Goal: Information Seeking & Learning: Learn about a topic

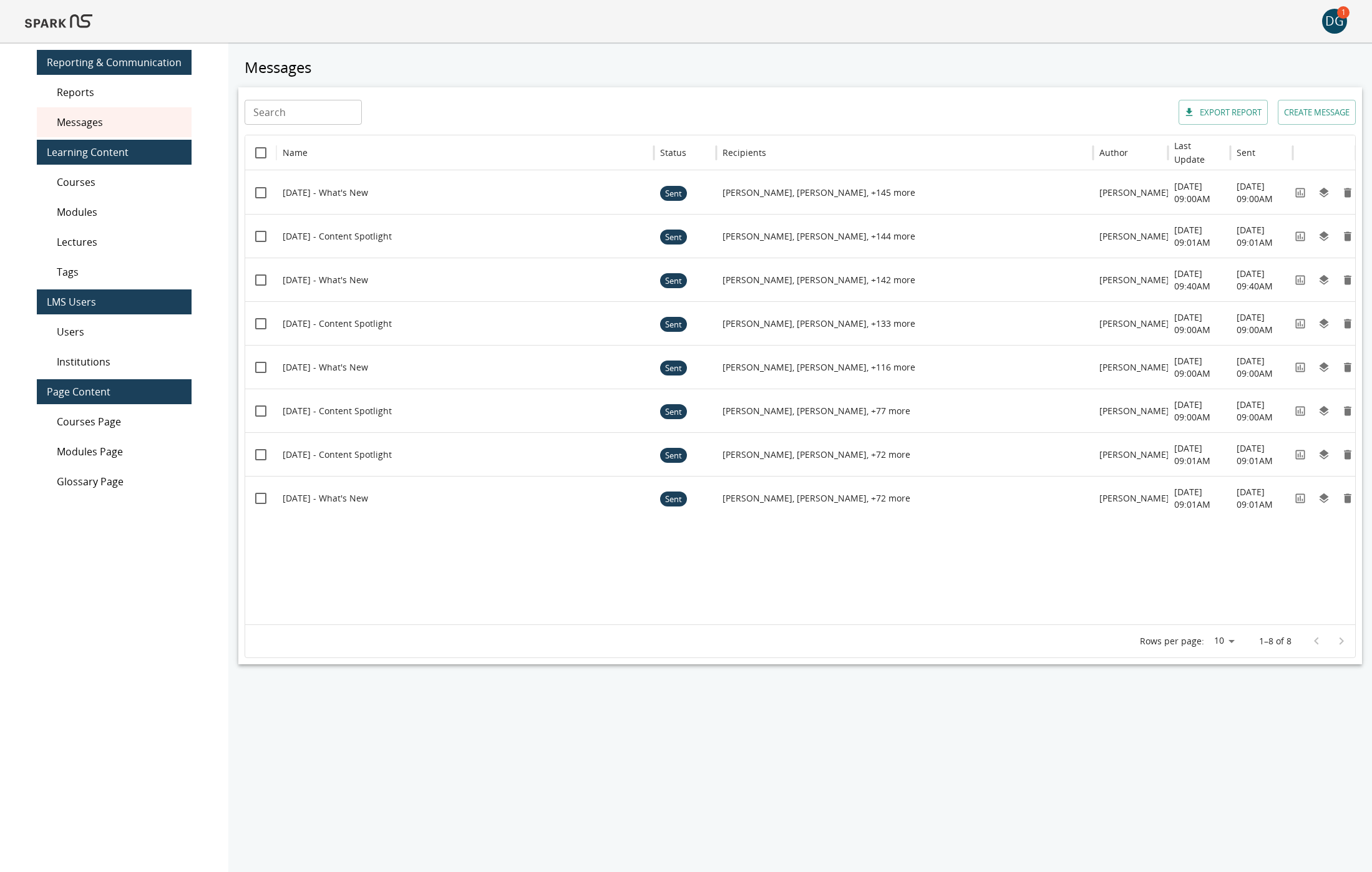
scroll to position [37, 0]
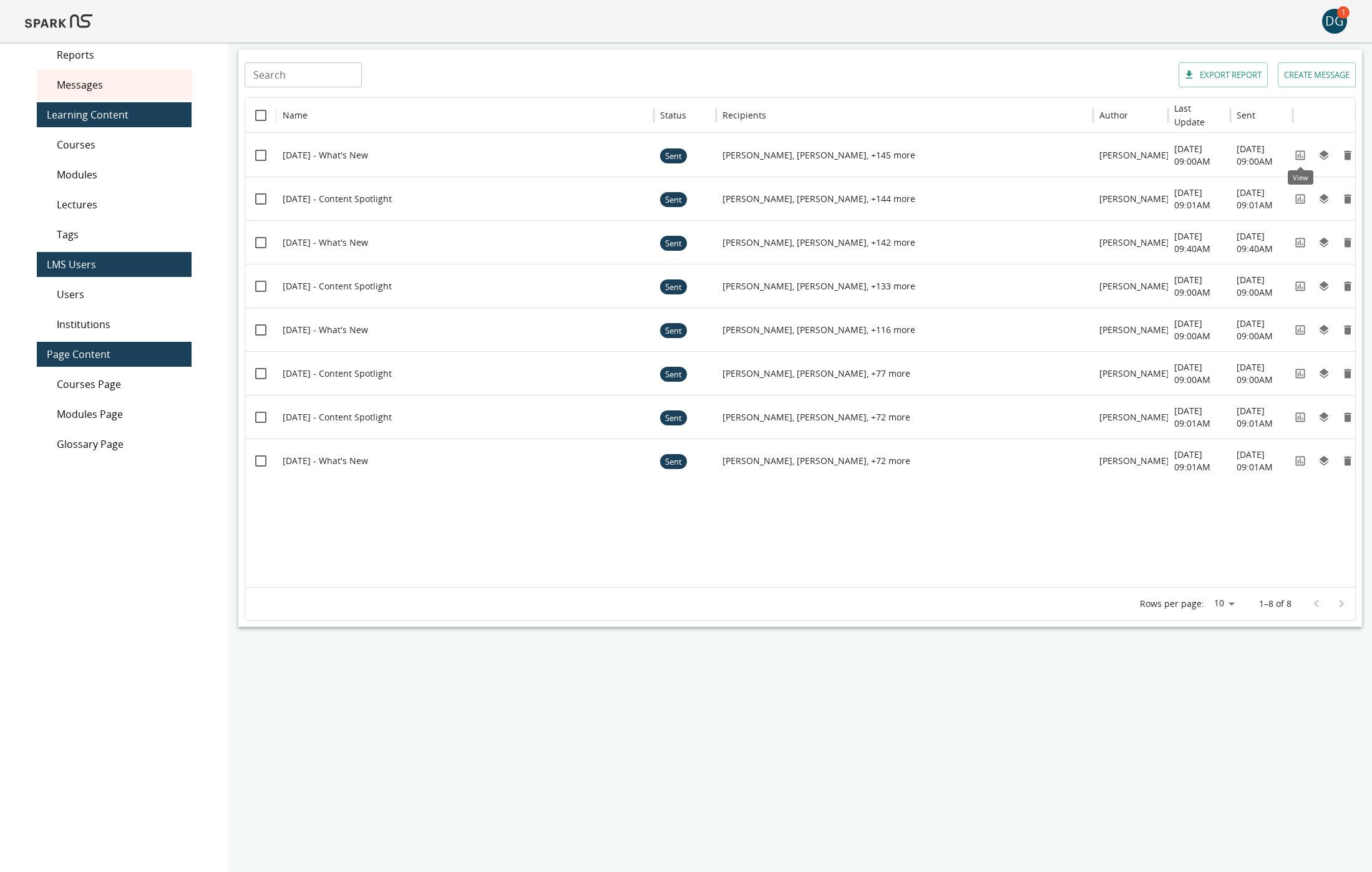
click at [1301, 154] on icon "View" at bounding box center [1299, 155] width 12 height 12
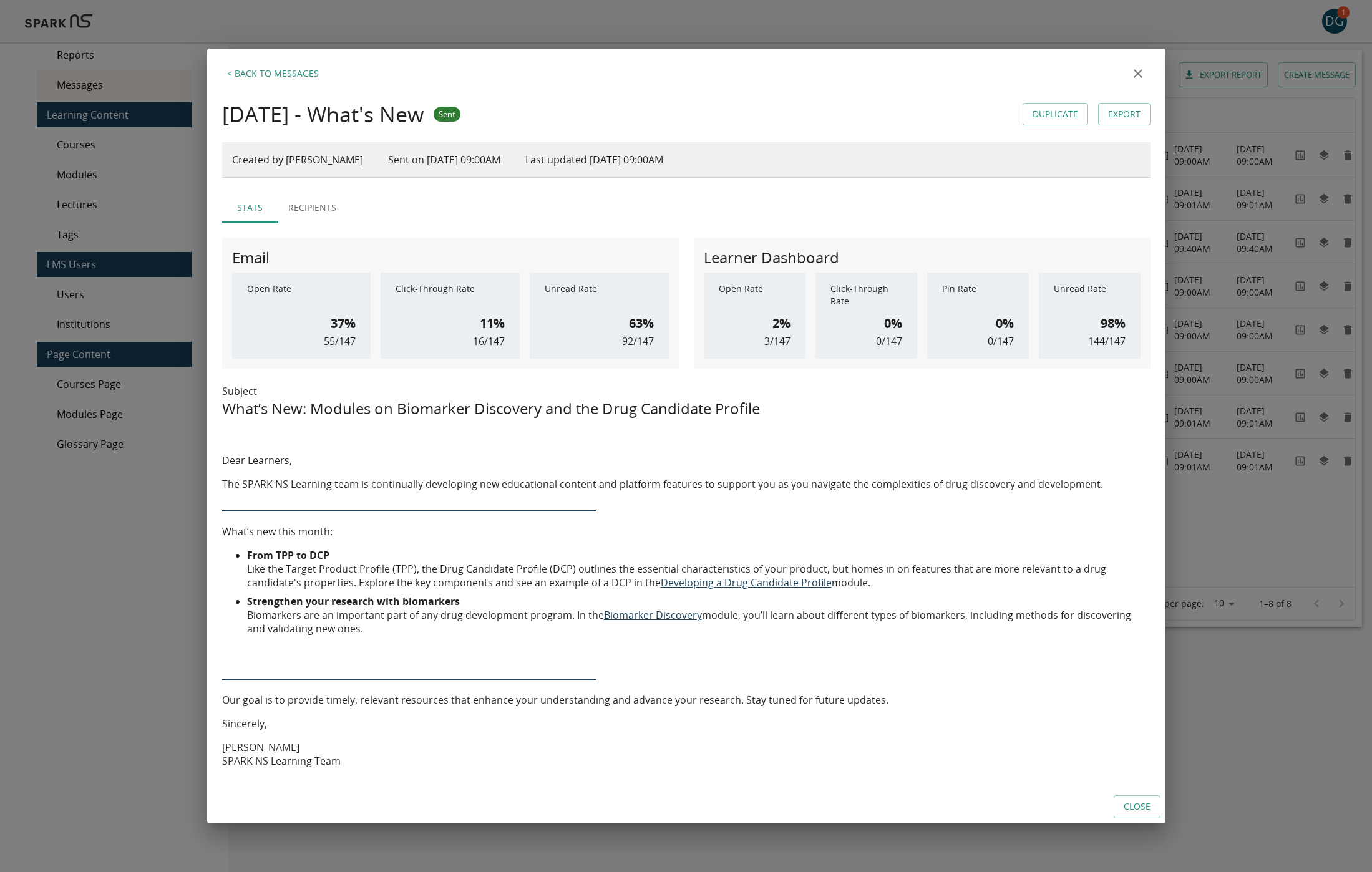
click at [1137, 72] on icon "close" at bounding box center [1138, 74] width 9 height 9
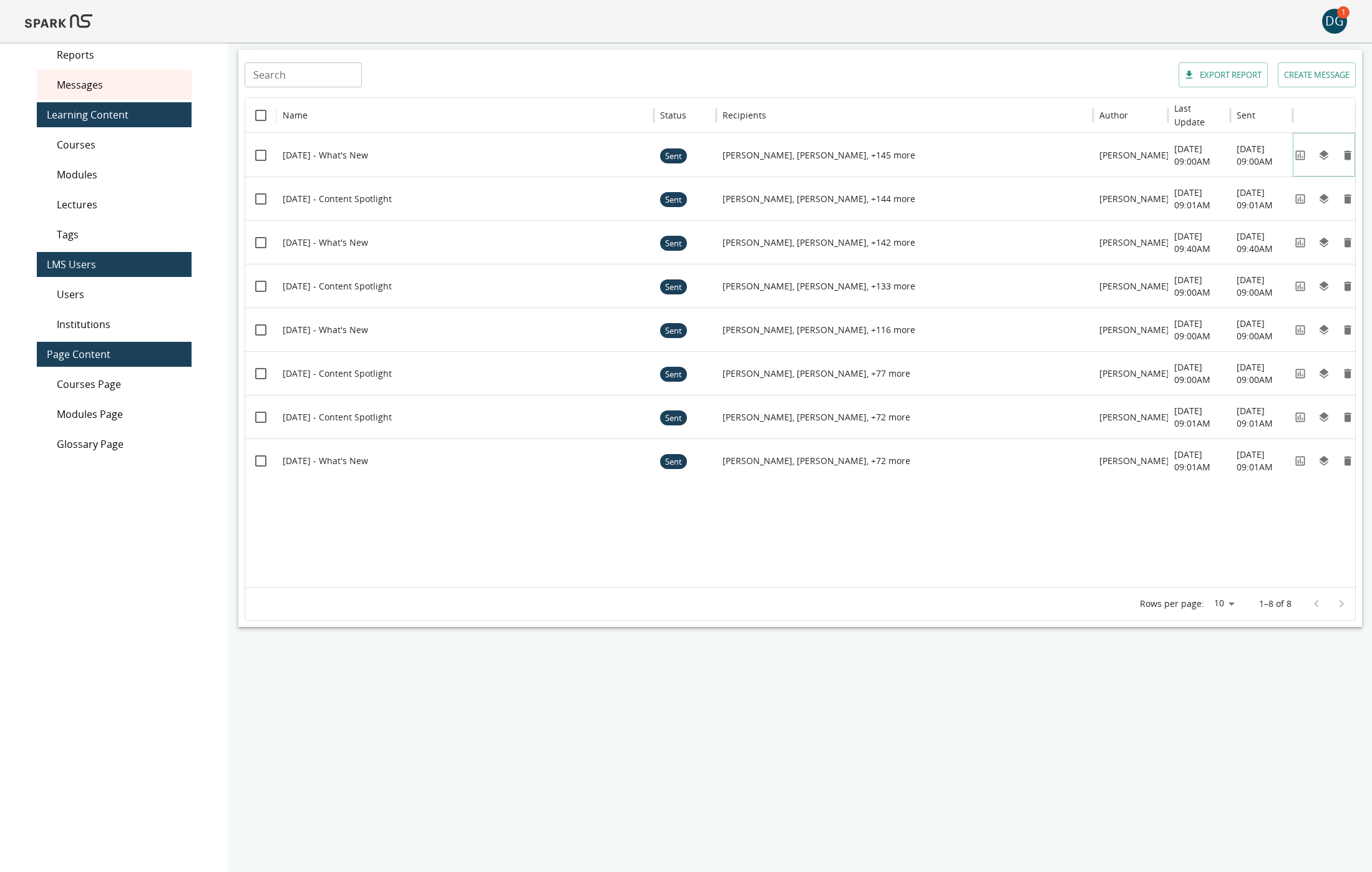
scroll to position [58, 0]
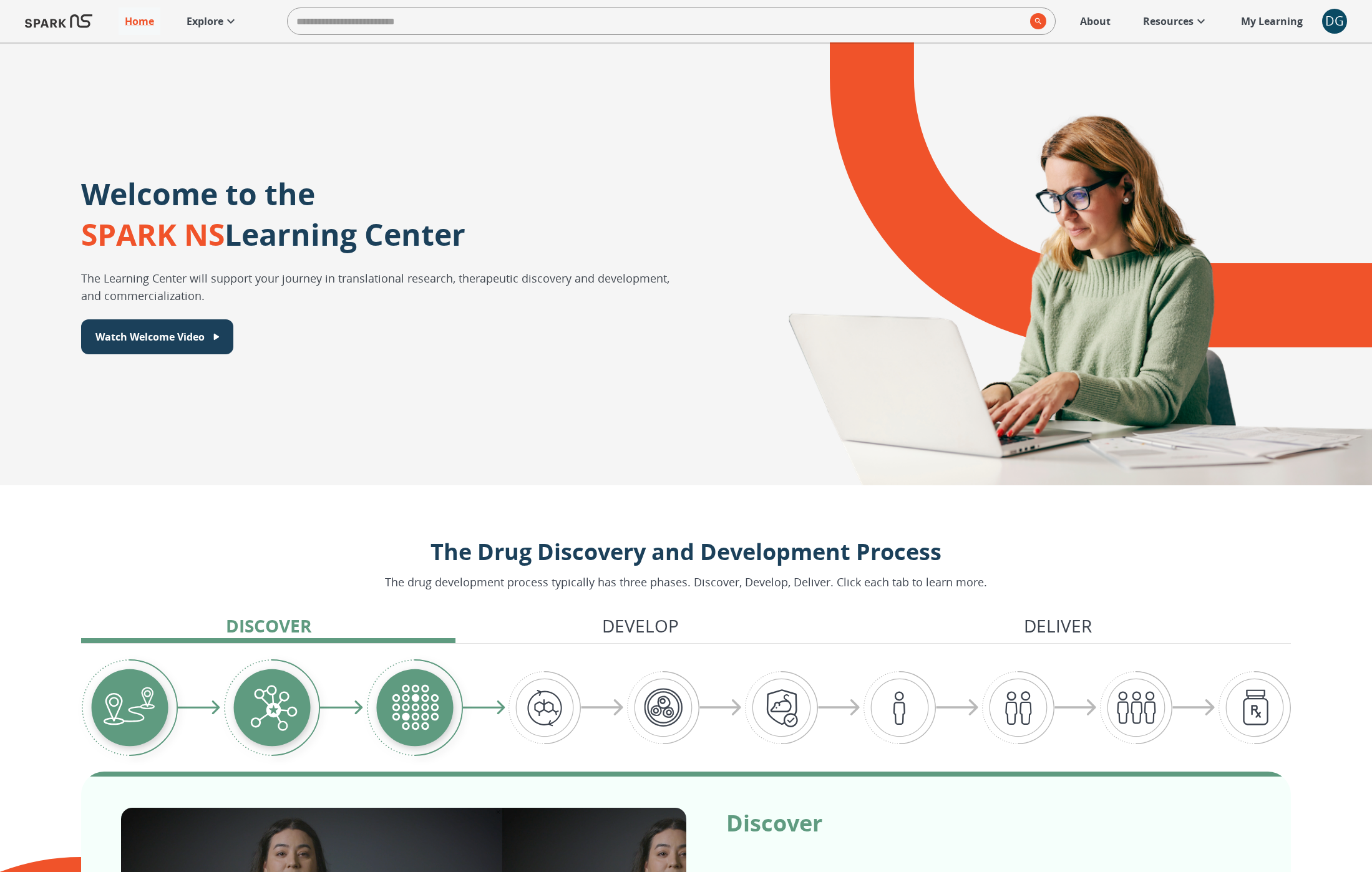
click at [220, 27] on p "Explore" at bounding box center [205, 21] width 37 height 15
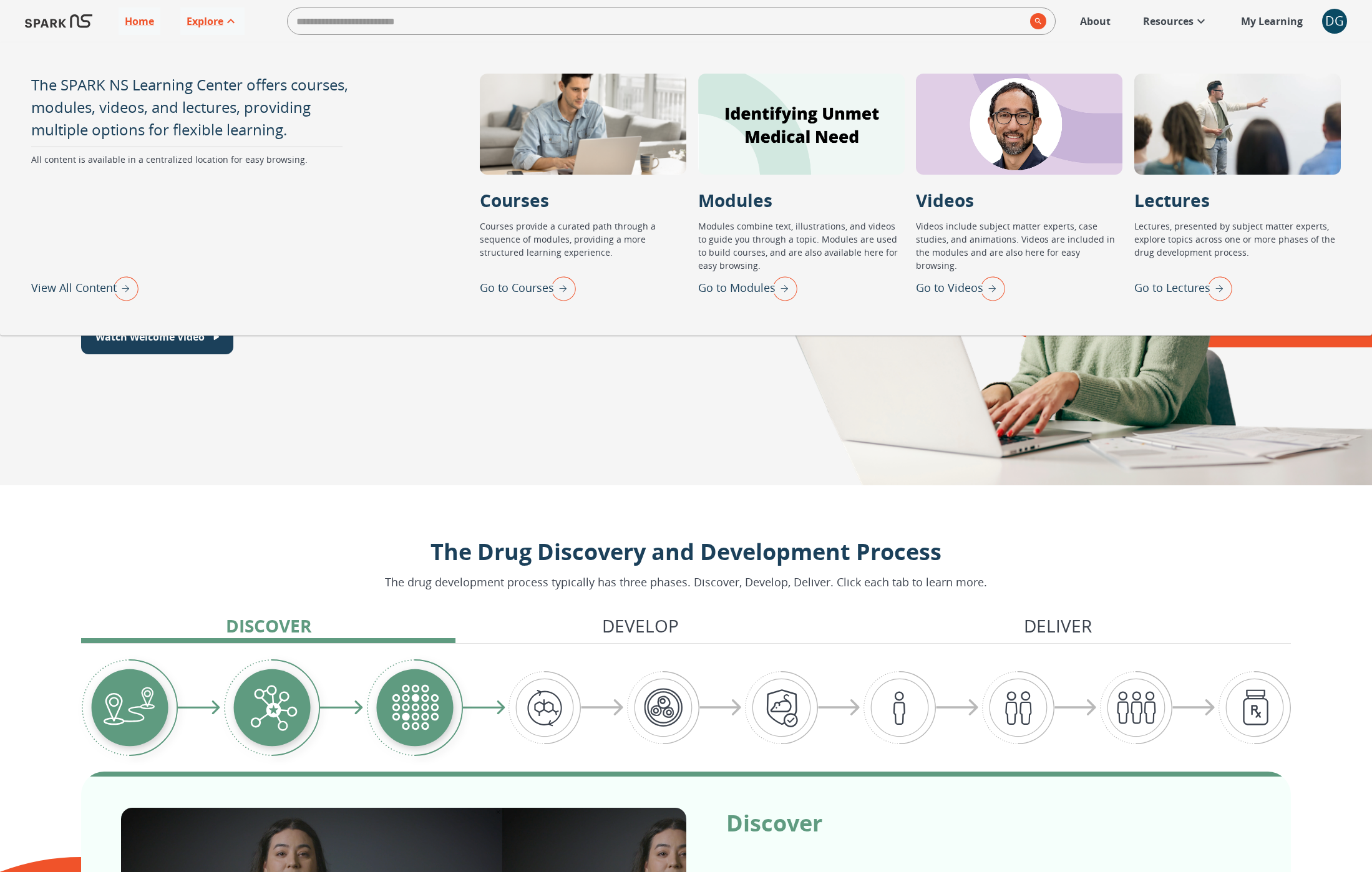
click at [82, 290] on p "View All Content" at bounding box center [74, 288] width 86 height 17
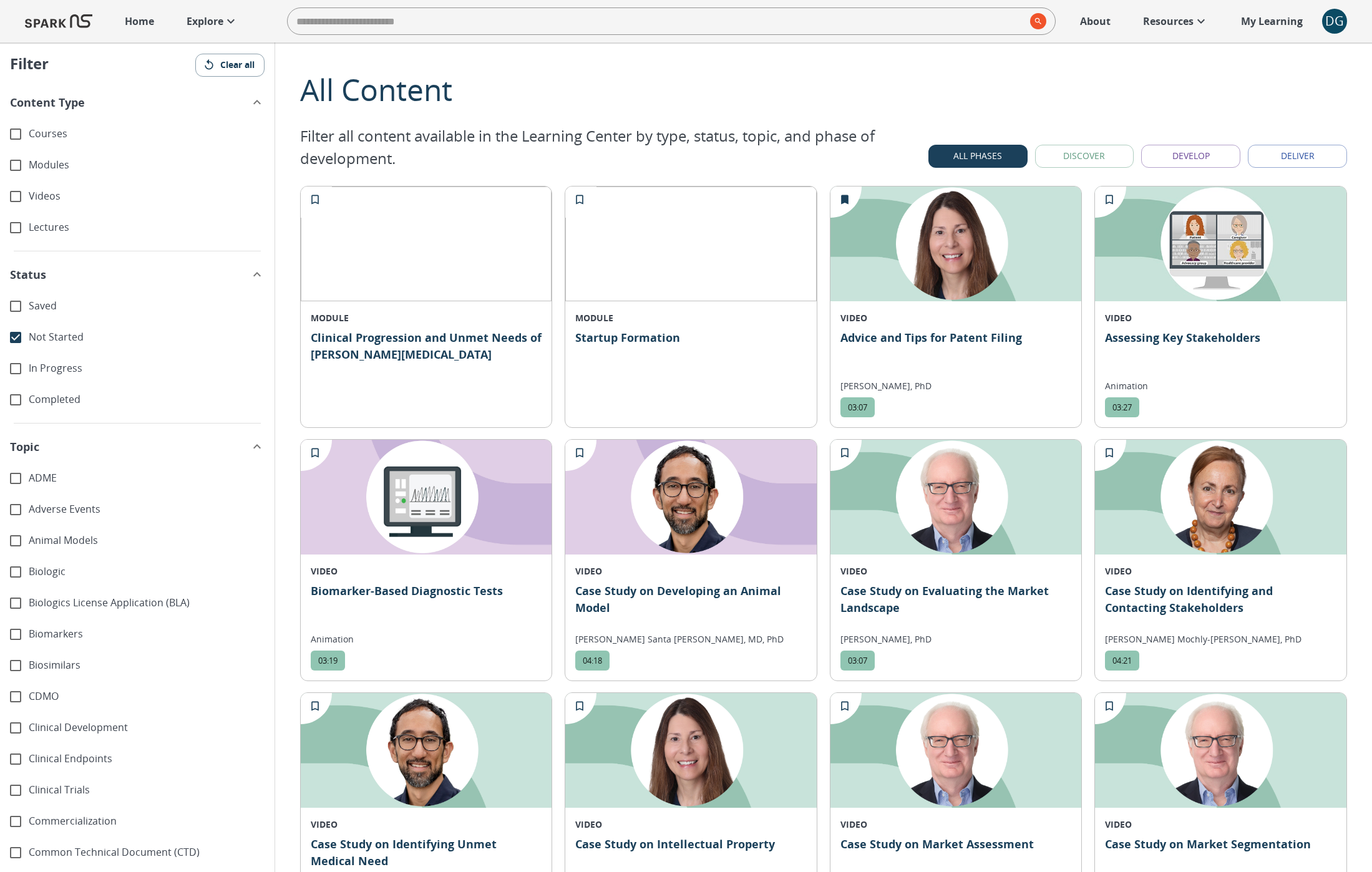
click at [81, 342] on span "Not Started" at bounding box center [122, 337] width 186 height 14
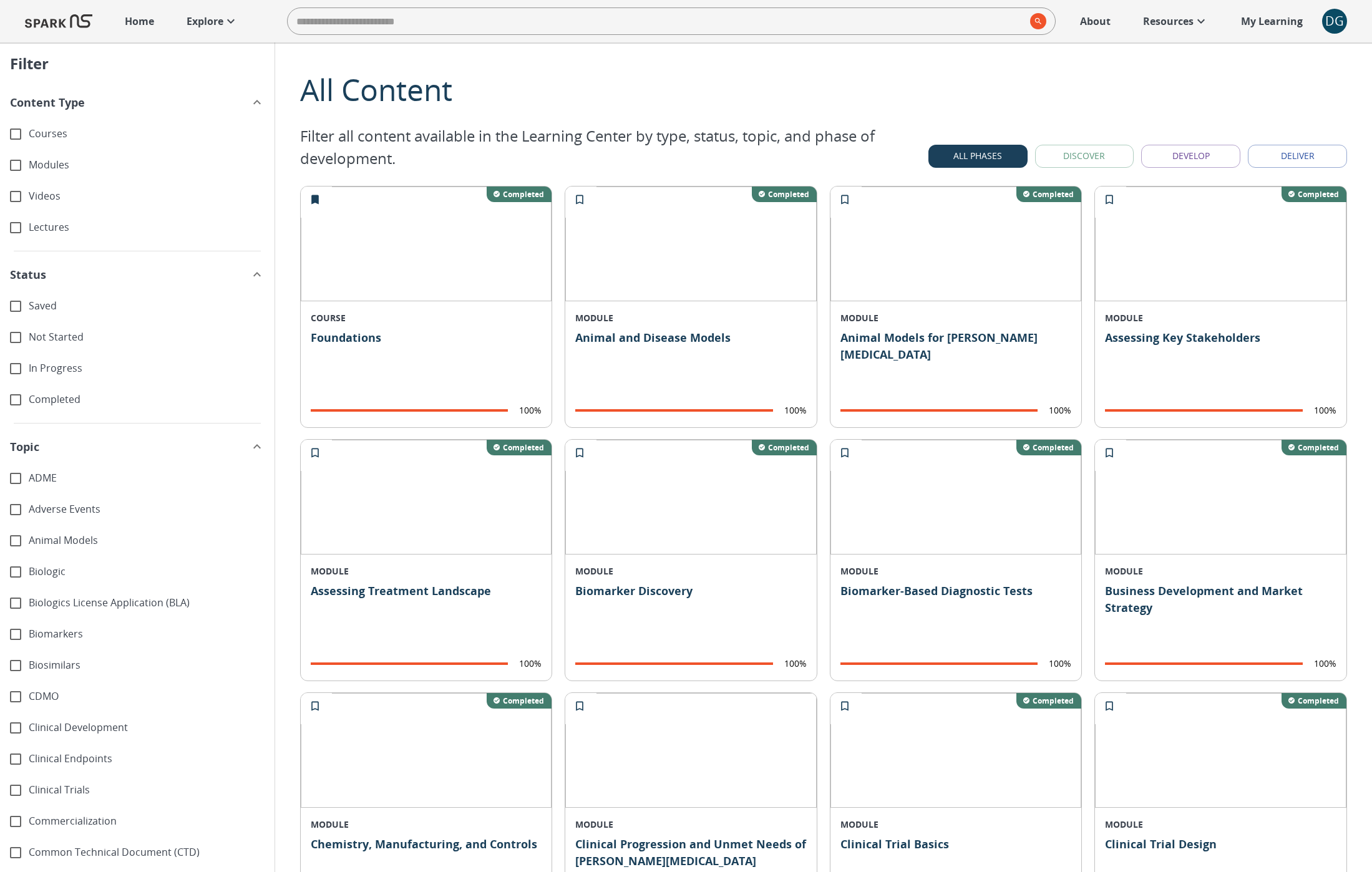
click at [76, 513] on span "Adverse Events" at bounding box center [122, 510] width 186 height 14
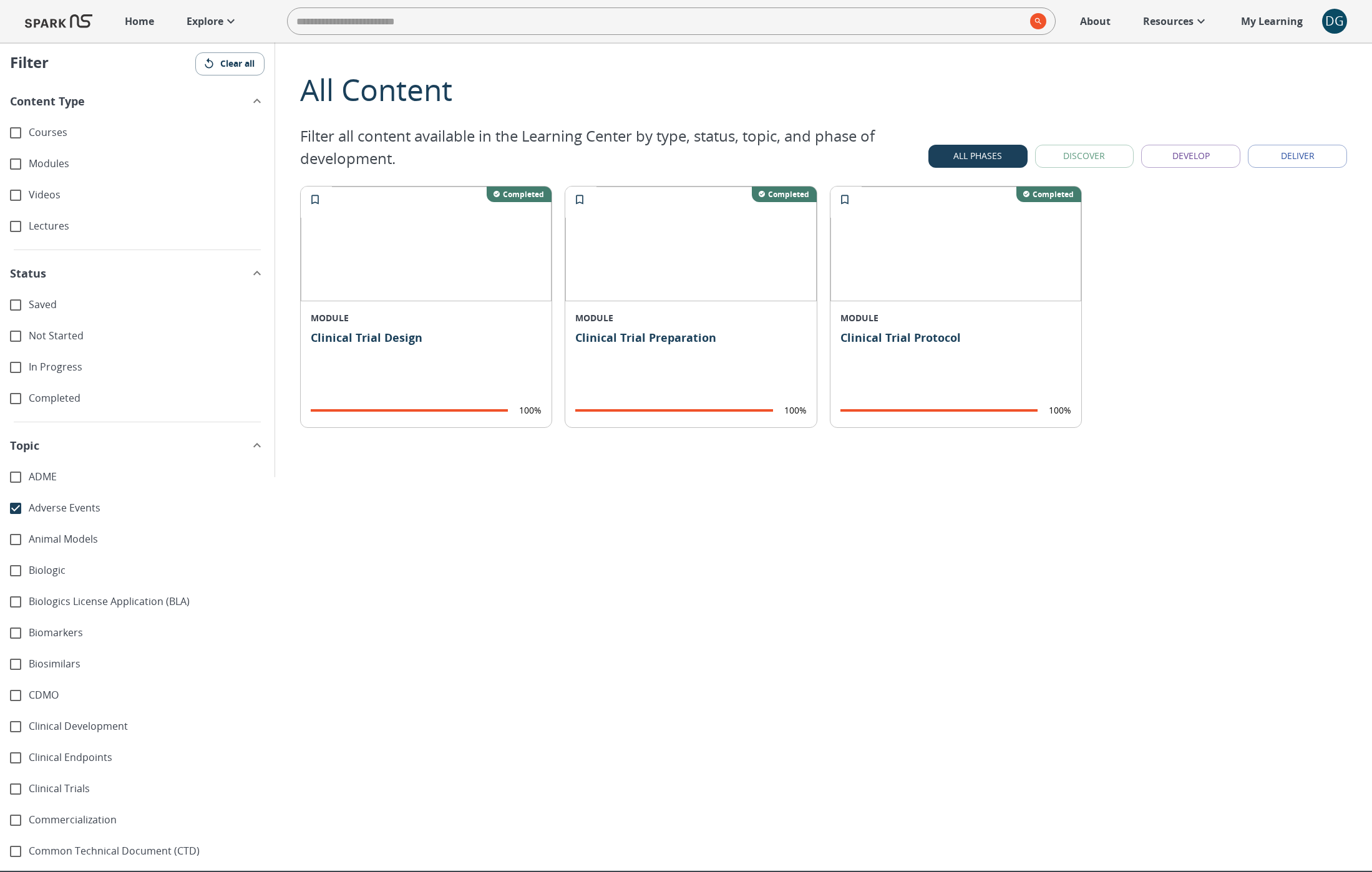
click at [76, 513] on span "Adverse Events" at bounding box center [122, 508] width 186 height 14
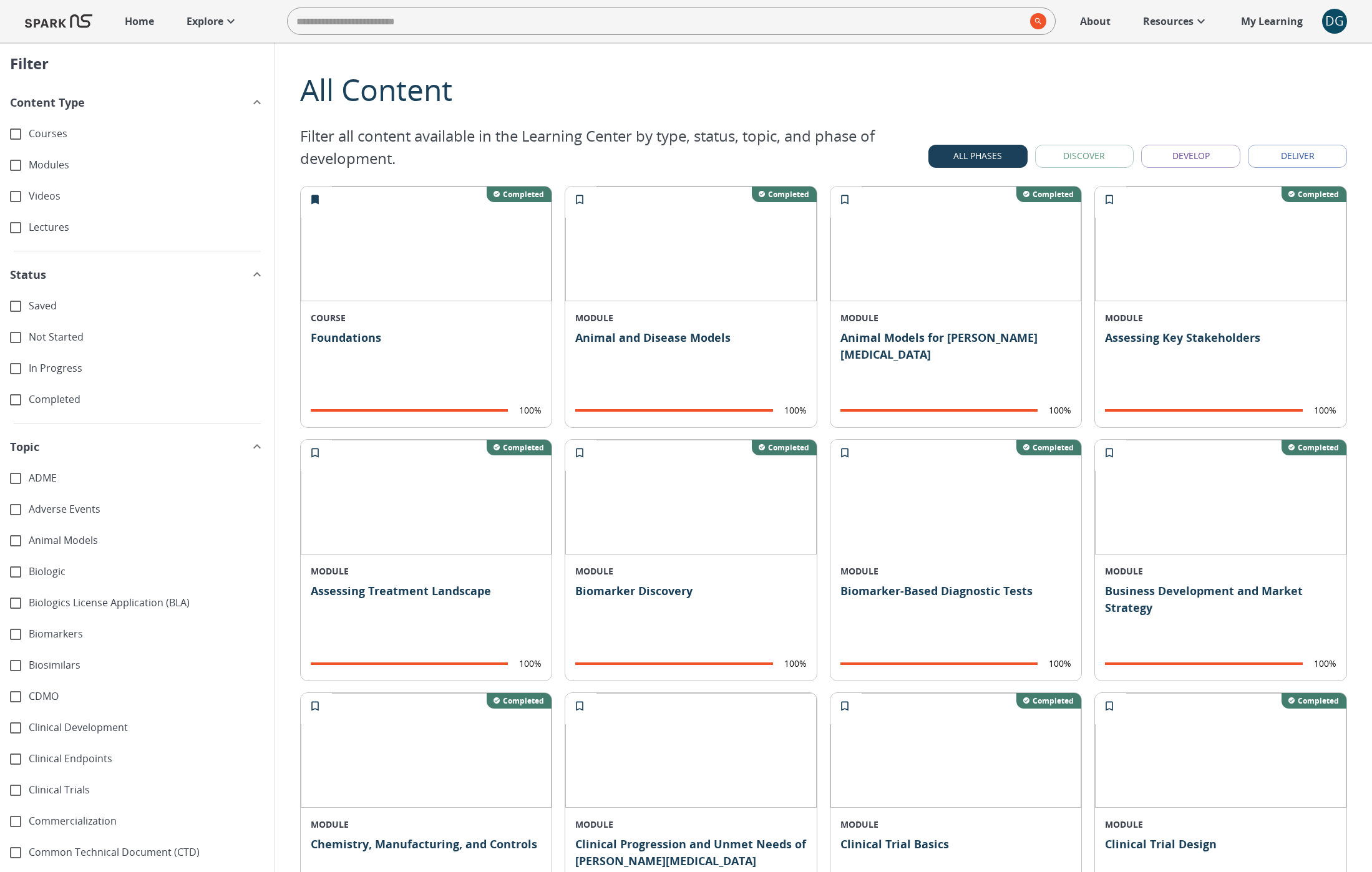
scroll to position [1, 0]
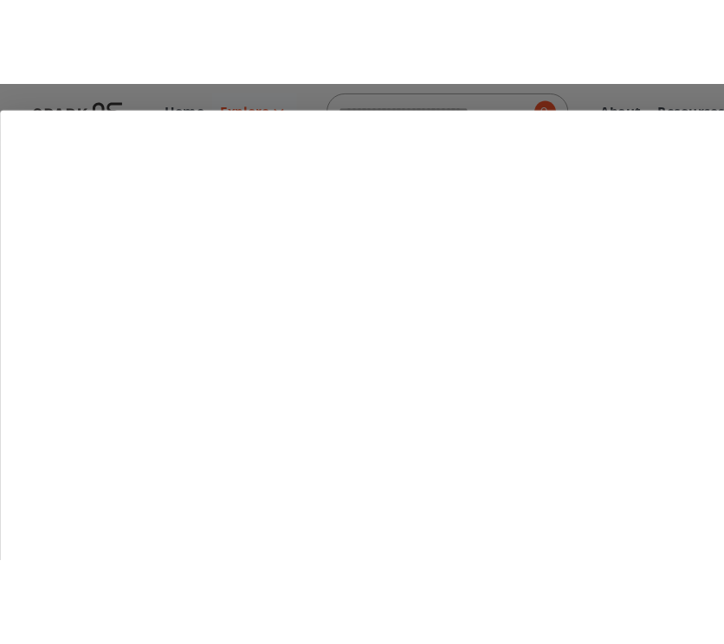
scroll to position [400, 0]
